Goal: Task Accomplishment & Management: Manage account settings

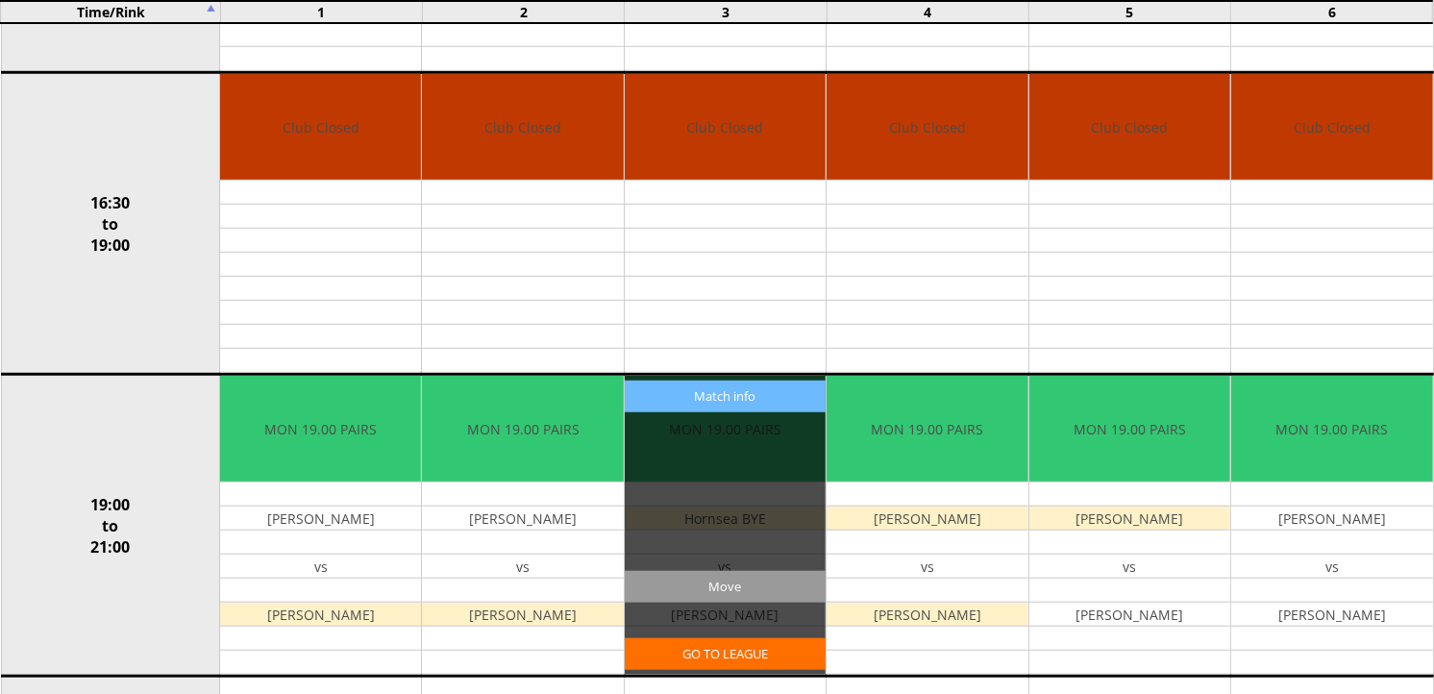
scroll to position [1388, 0]
click at [765, 591] on input "Move" at bounding box center [725, 587] width 201 height 32
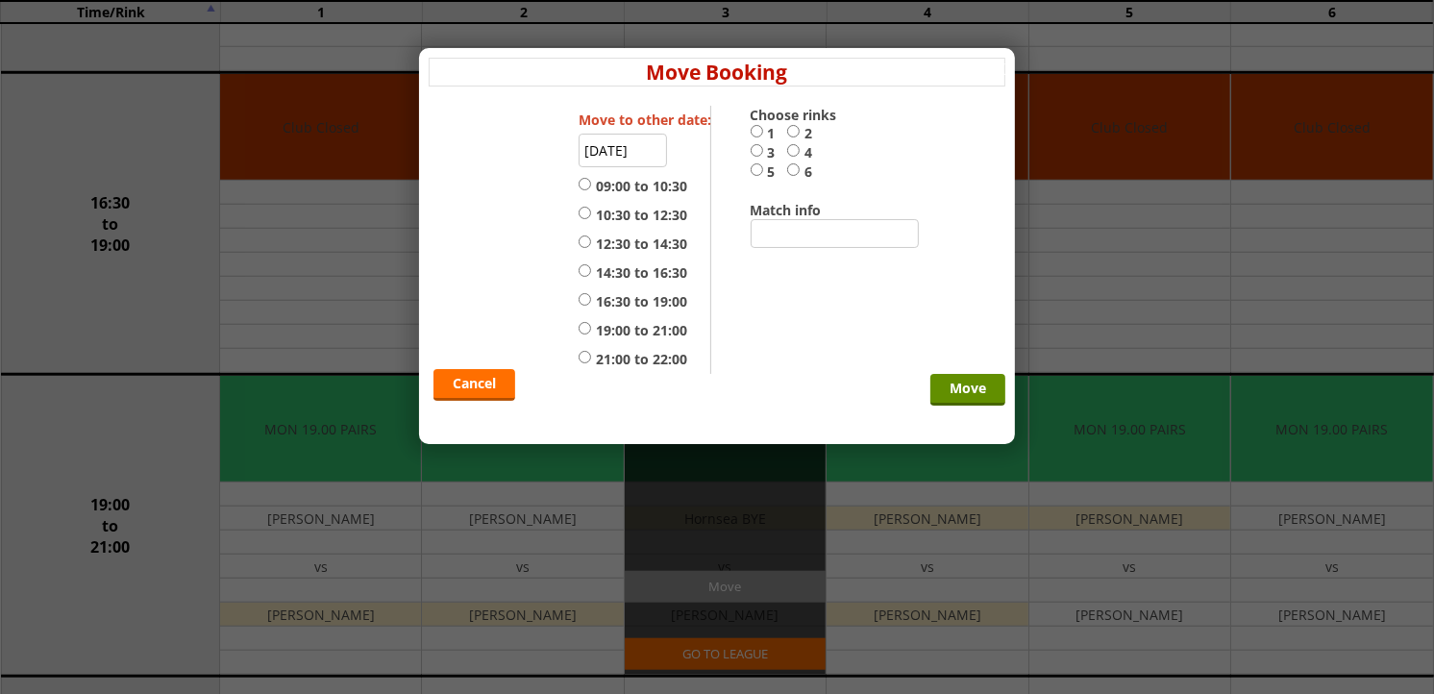
click at [632, 366] on label "21:00 to 22:00" at bounding box center [633, 359] width 109 height 19
click at [591, 364] on input "21:00 to 22:00" at bounding box center [585, 357] width 12 height 14
radio input "true"
click at [754, 155] on input "3" at bounding box center [757, 150] width 12 height 14
radio input "true"
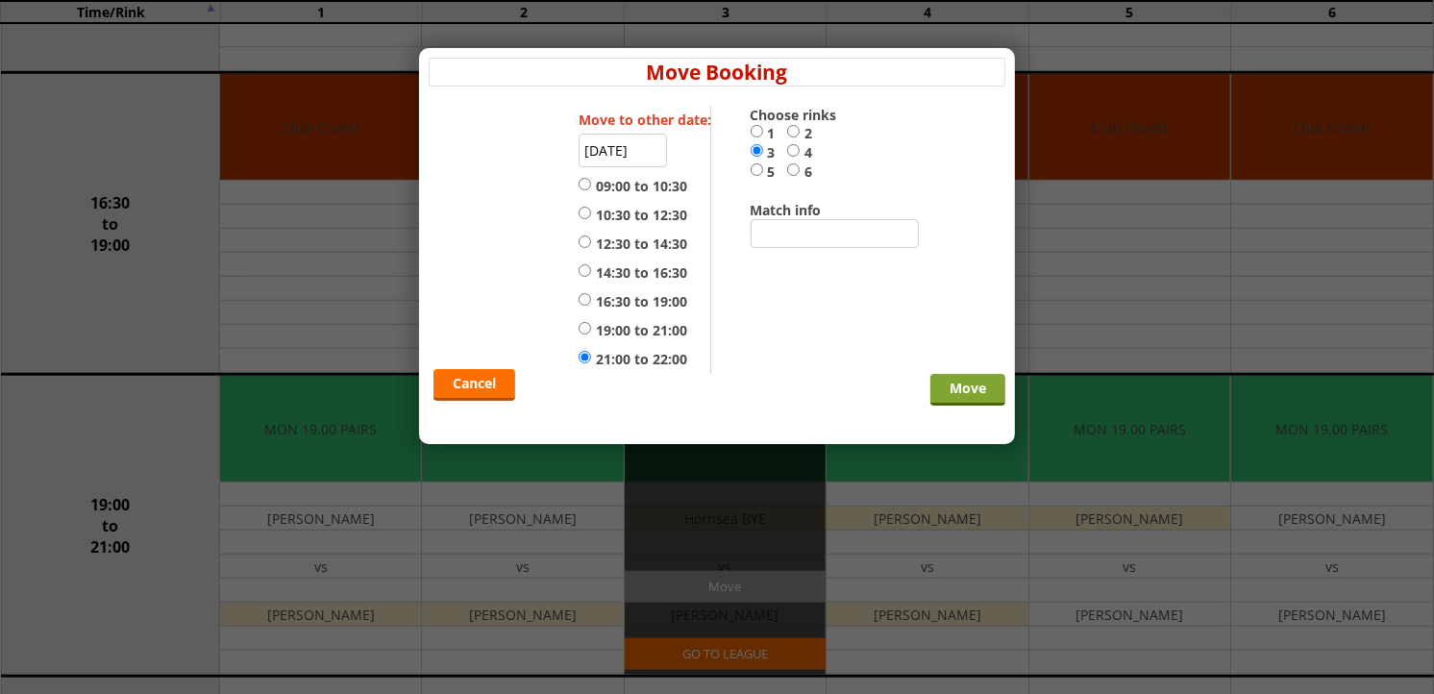
click at [946, 386] on input "Move" at bounding box center [967, 390] width 75 height 32
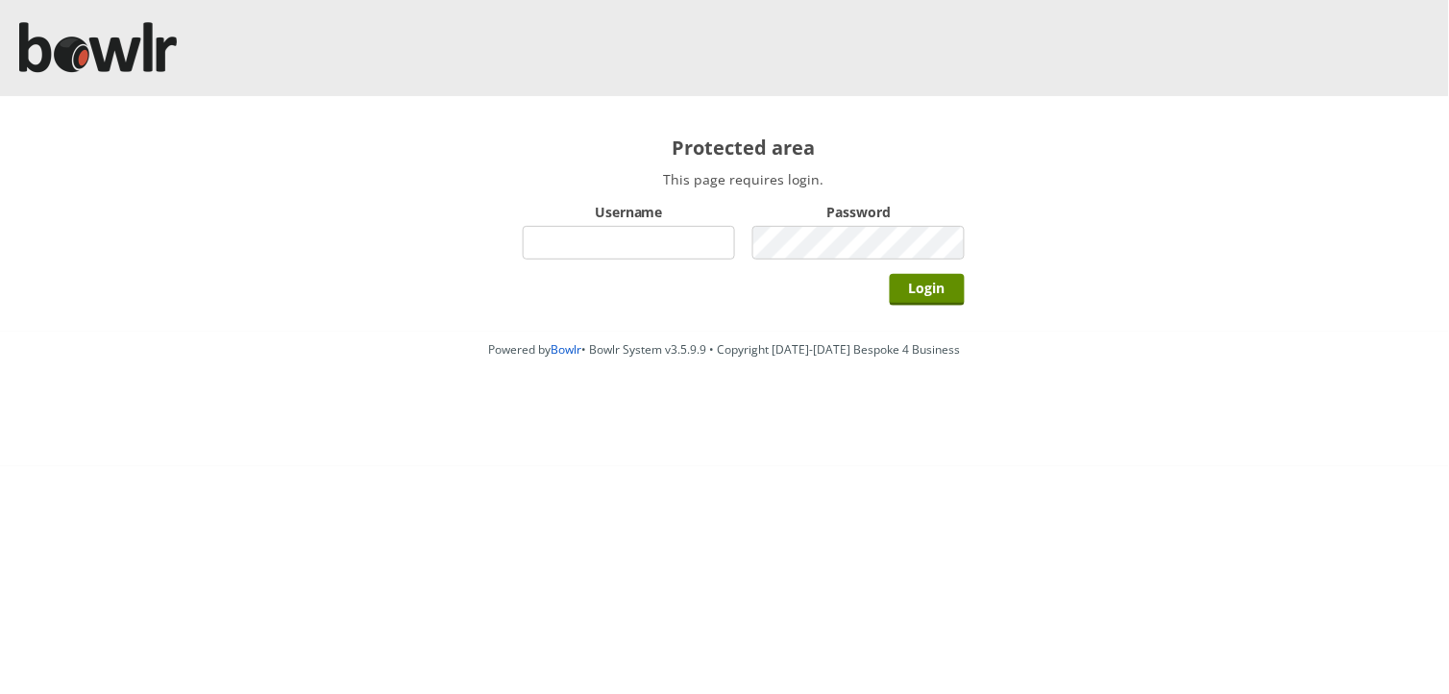
click at [657, 238] on input "Username" at bounding box center [629, 243] width 212 height 34
type input "hornseaindoorbowlsclub"
click at [890, 274] on input "Login" at bounding box center [927, 290] width 75 height 32
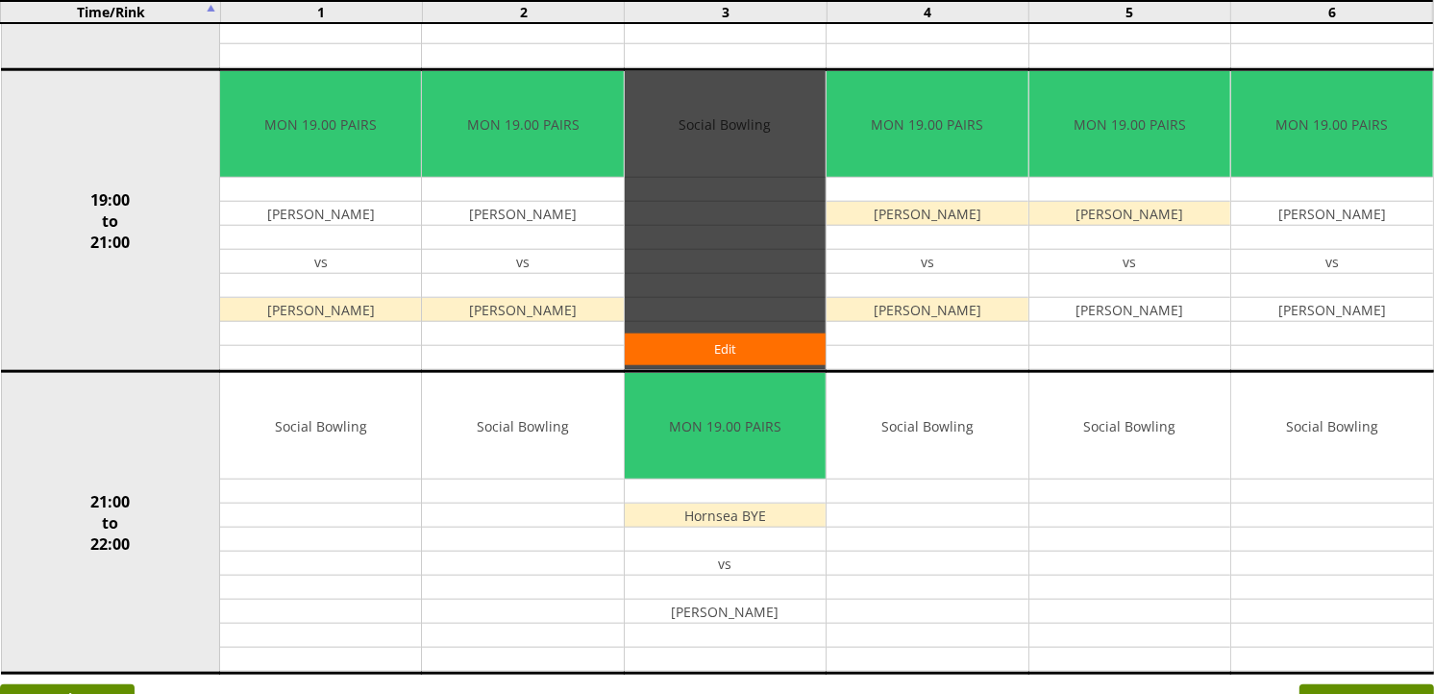
scroll to position [1644, 0]
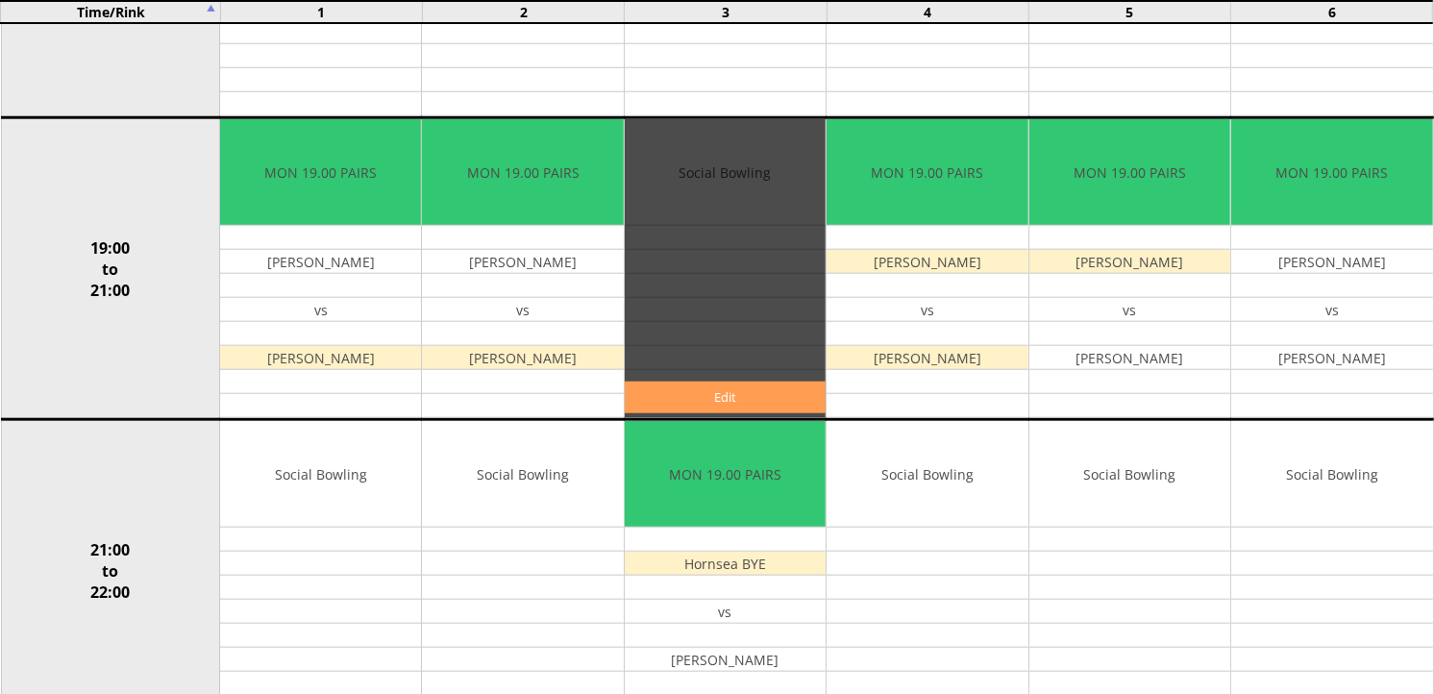
click at [696, 392] on link "Edit" at bounding box center [725, 398] width 201 height 32
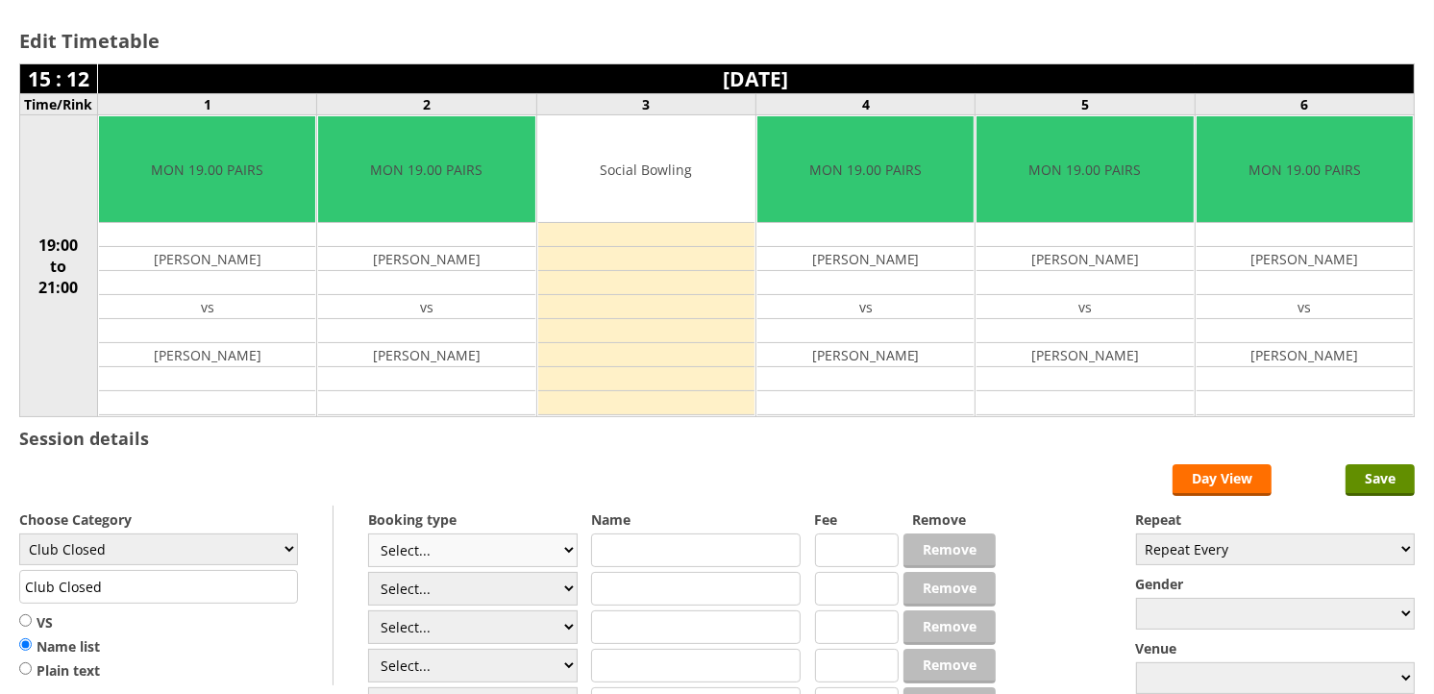
scroll to position [107, 0]
click at [495, 540] on select "Select... Club Competition (Member) Club Competition (Visitor) National (Member…" at bounding box center [473, 550] width 210 height 34
select select "1_54"
click at [368, 534] on select "Select... Club Competition (Member) Club Competition (Visitor) National (Member…" at bounding box center [473, 550] width 210 height 34
type input "3.0000"
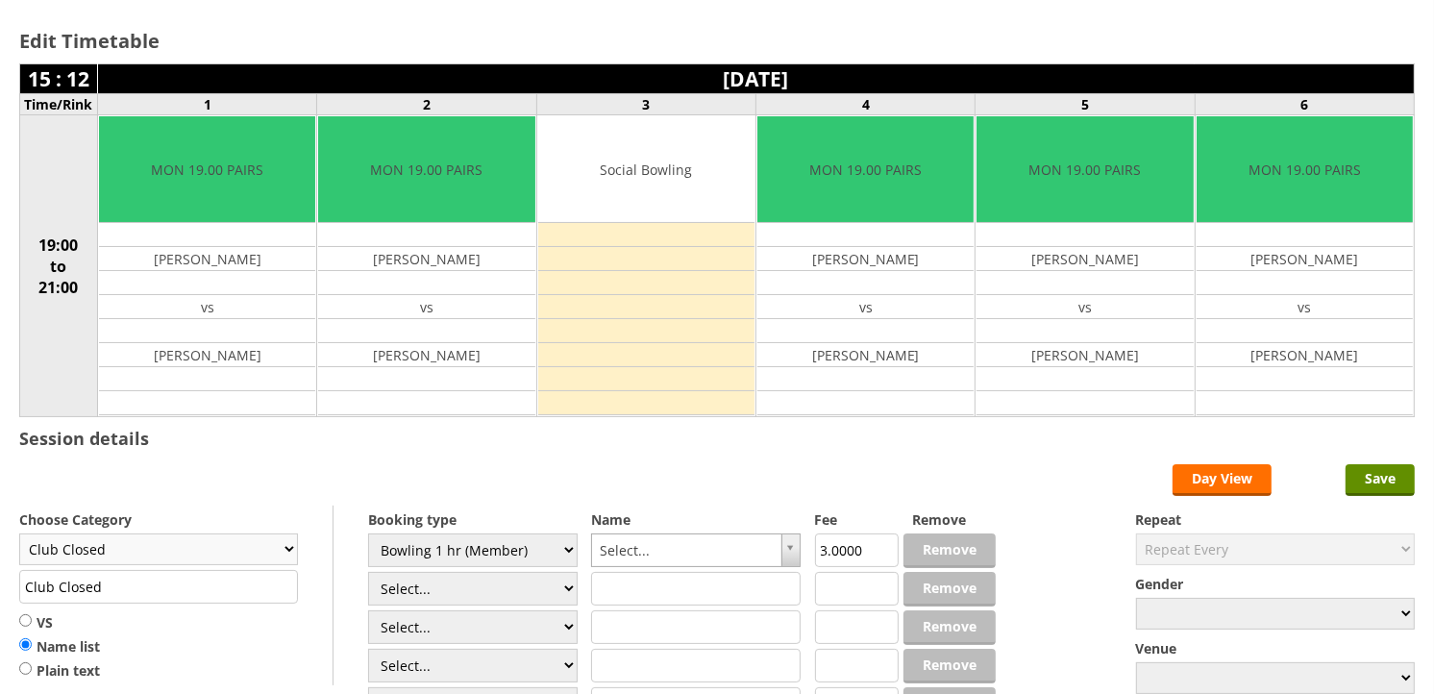
click at [236, 546] on select "Club Closed Singles League Triples League Pairs League Friendly Social Bowling …" at bounding box center [158, 549] width 279 height 32
select select "132"
click at [19, 534] on select "Club Closed Singles League Triples League Pairs League Friendly Social Bowling …" at bounding box center [158, 549] width 279 height 32
type input "Social Bowling"
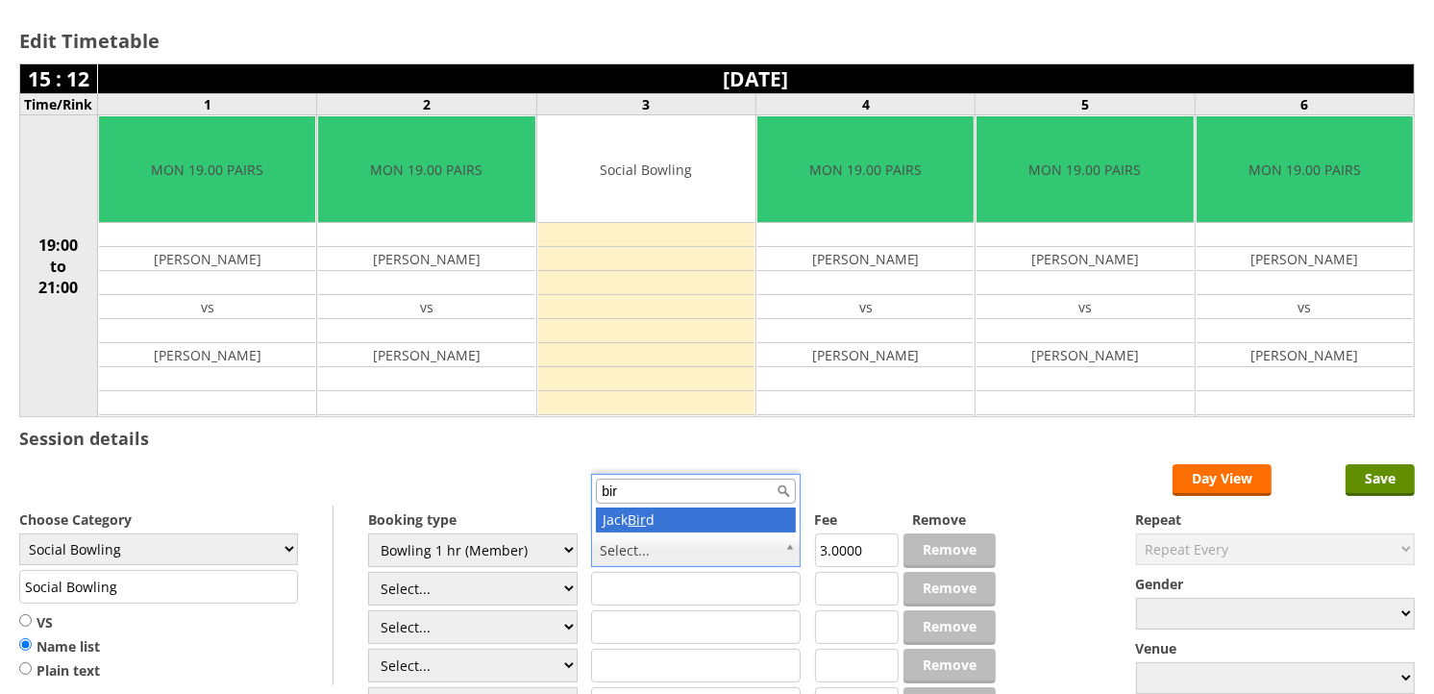
type input "bir"
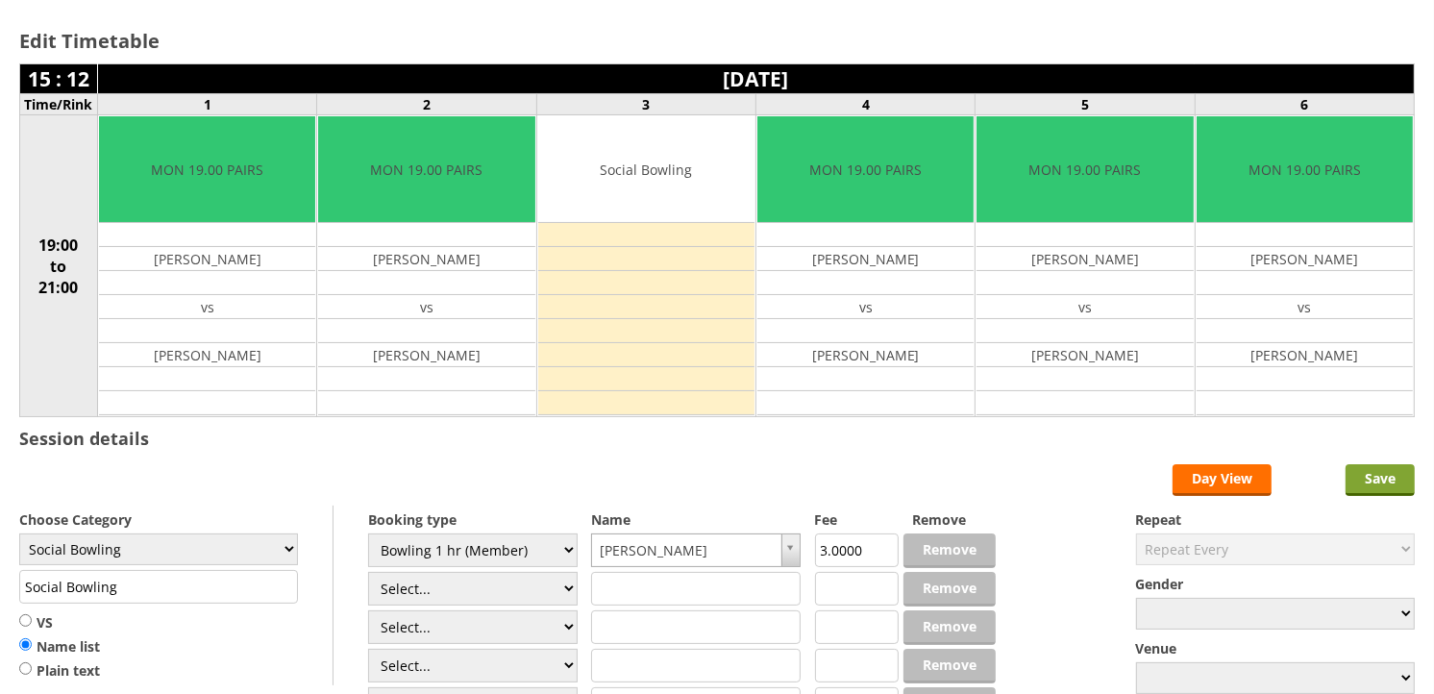
click at [1376, 475] on input "Save" at bounding box center [1380, 480] width 69 height 32
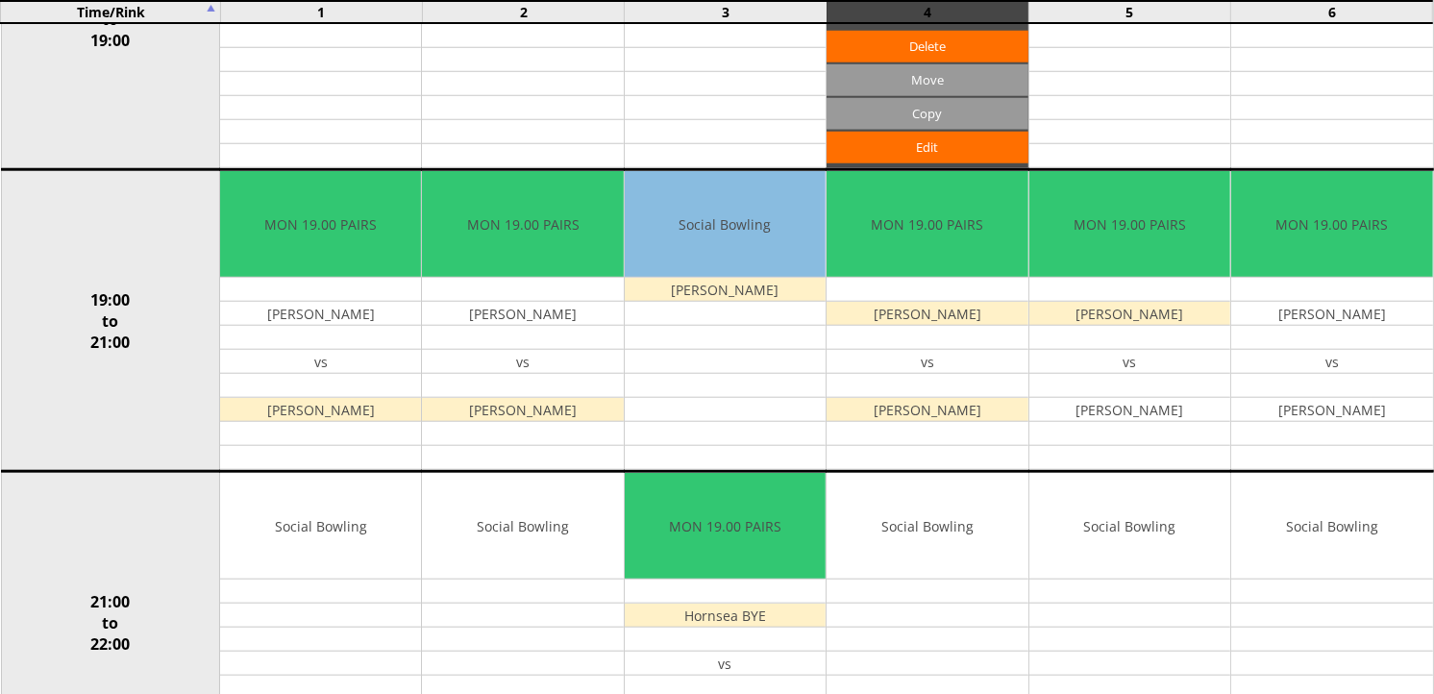
scroll to position [1601, 0]
